Goal: Task Accomplishment & Management: Use online tool/utility

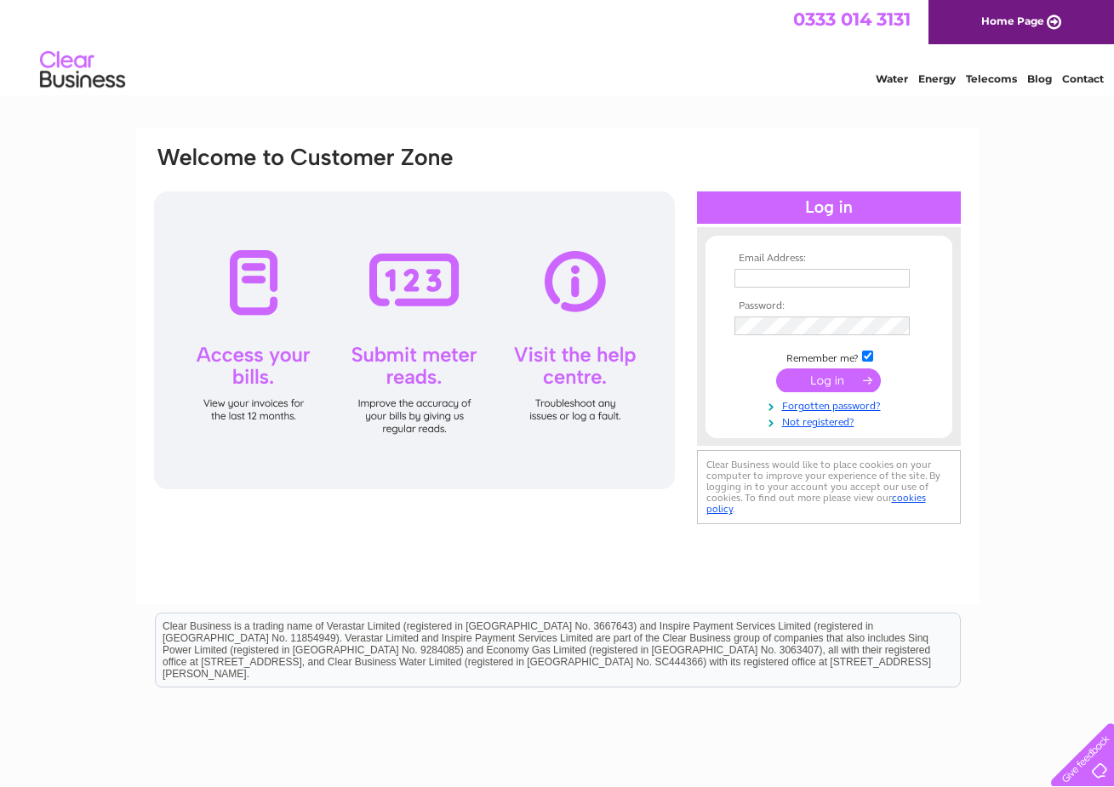
type input "barry@ashleysbathrooms.com"
click at [820, 375] on input "submit" at bounding box center [828, 381] width 105 height 24
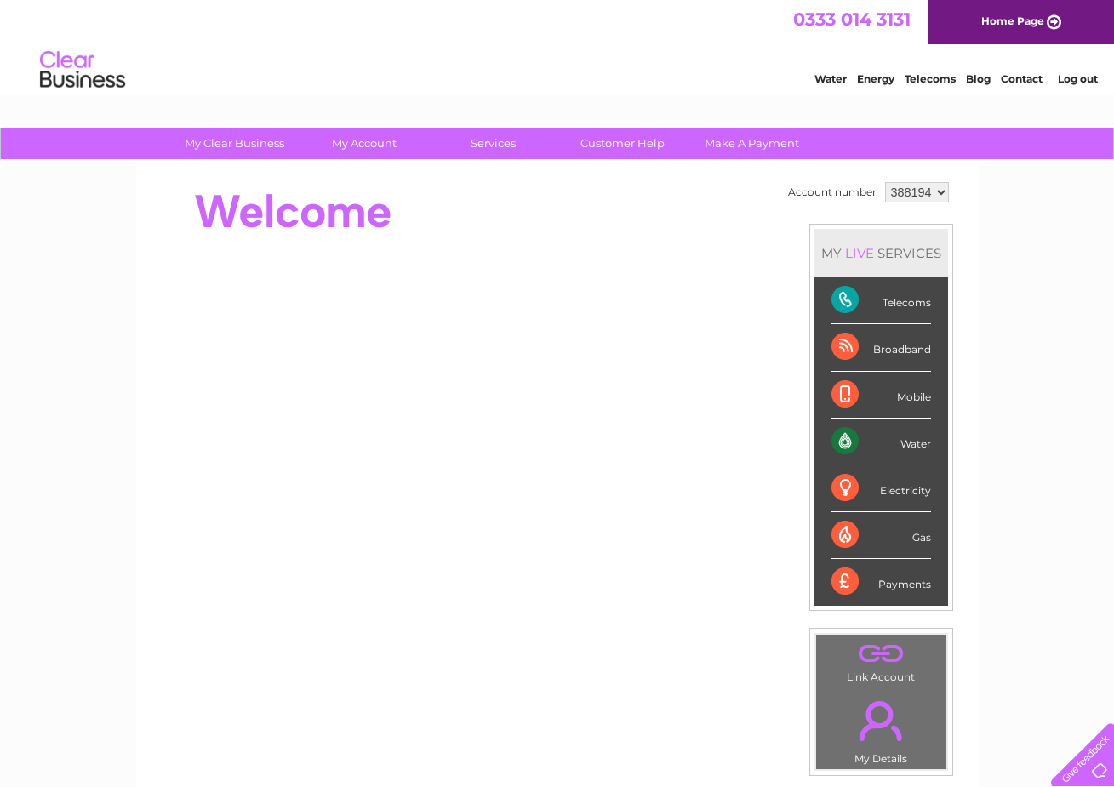
click at [879, 442] on div "Water" at bounding box center [882, 442] width 100 height 47
click at [851, 442] on div "Water" at bounding box center [882, 442] width 100 height 47
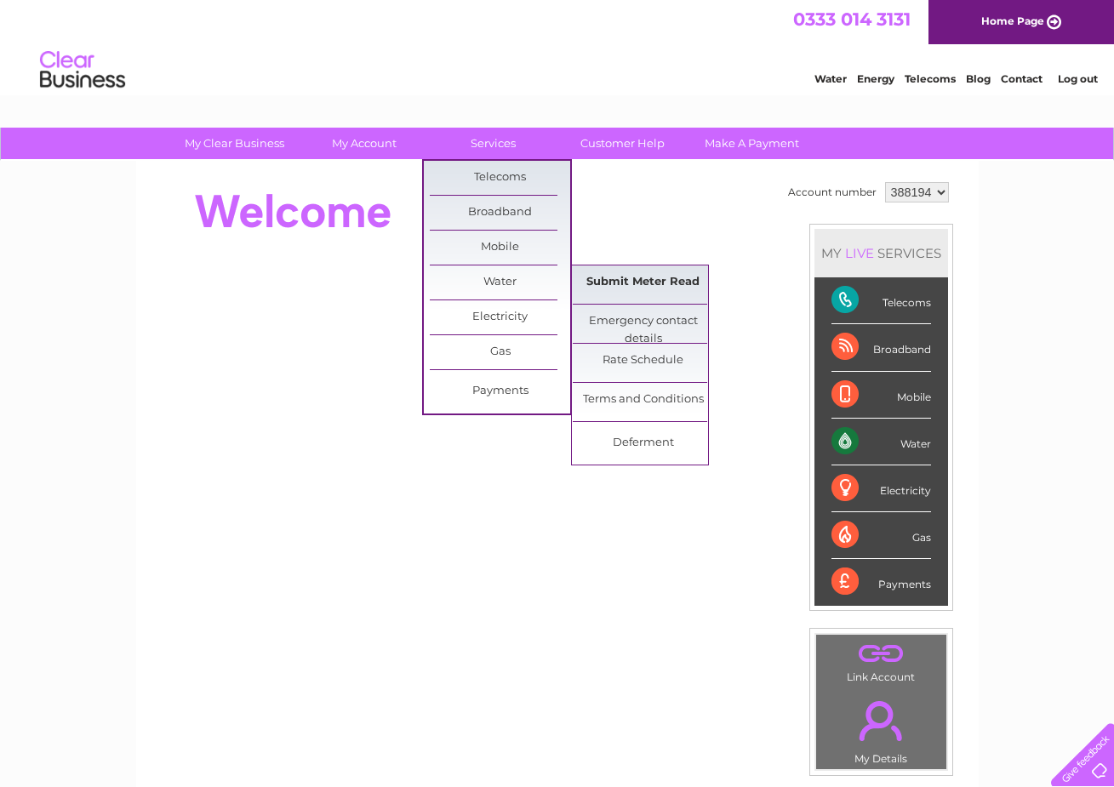
click at [628, 278] on link "Submit Meter Read" at bounding box center [643, 283] width 140 height 34
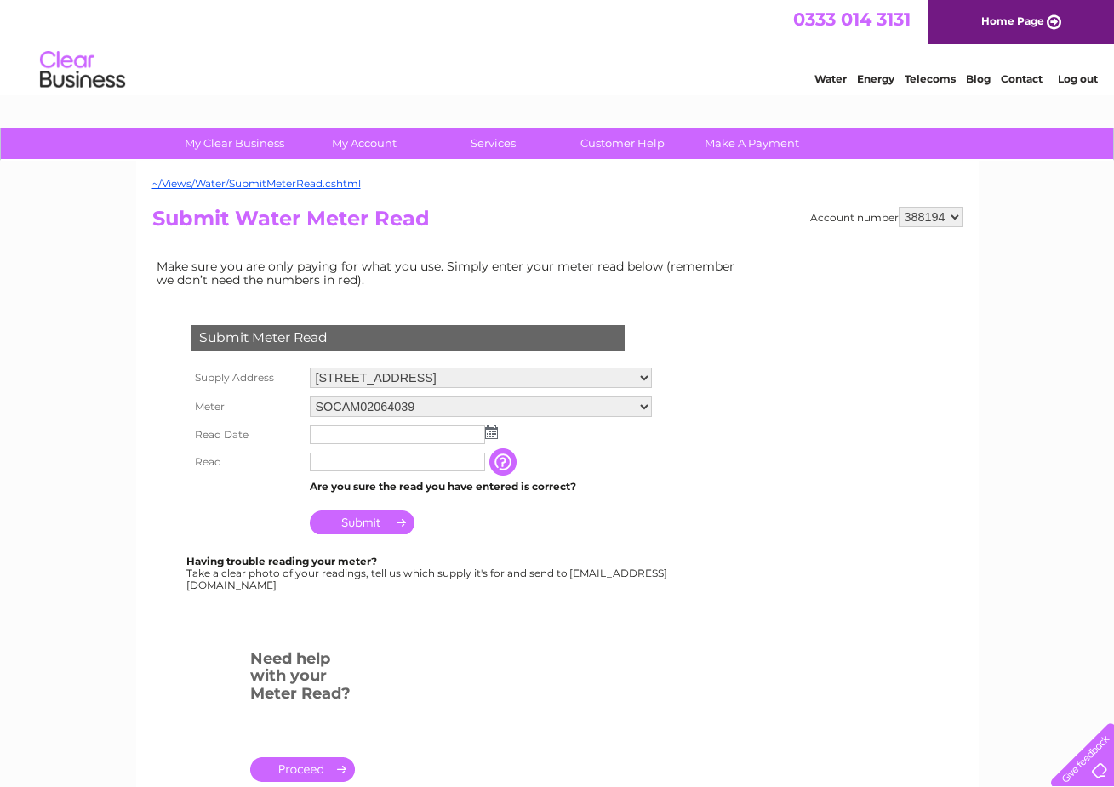
click at [490, 434] on img at bounding box center [491, 433] width 13 height 14
click at [566, 540] on div "Submit Meter Read Supply Address [STREET_ADDRESS] Meter SOCAM02064039 Read Date…" at bounding box center [410, 449] width 517 height 283
click at [368, 432] on input "text" at bounding box center [398, 436] width 177 height 20
click at [493, 437] on img at bounding box center [491, 433] width 13 height 14
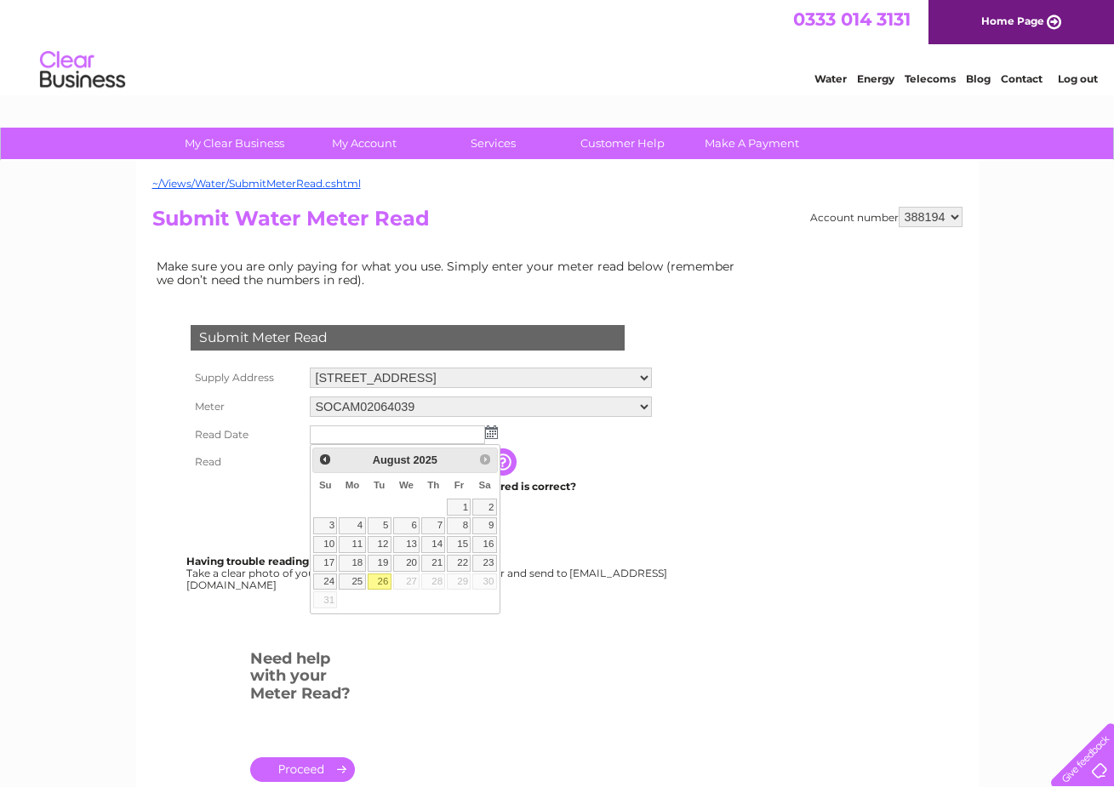
click at [377, 581] on link "26" at bounding box center [380, 582] width 24 height 17
type input "2025/08/26"
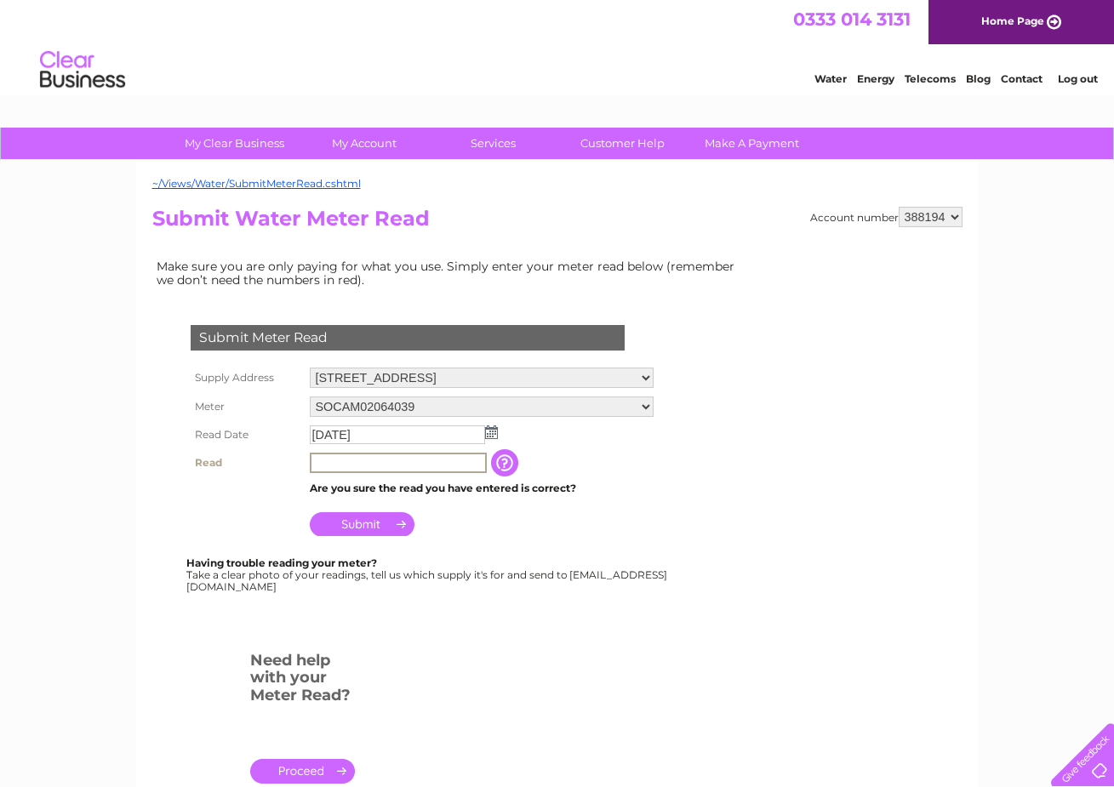
click at [391, 467] on input "text" at bounding box center [398, 463] width 177 height 20
type input "0"
click at [344, 451] on td at bounding box center [398, 462] width 184 height 27
click at [342, 461] on input "text" at bounding box center [397, 462] width 175 height 19
type input "0641"
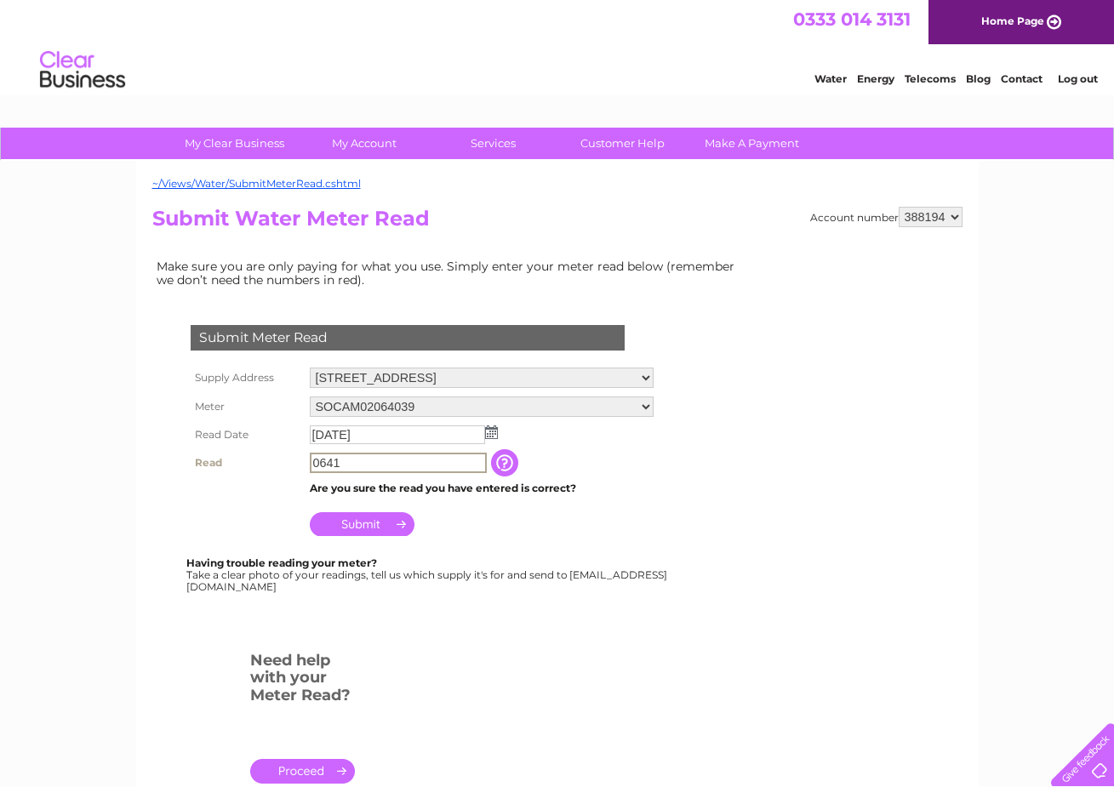
click at [373, 522] on input "Submit" at bounding box center [362, 524] width 105 height 24
